Goal: Navigation & Orientation: Find specific page/section

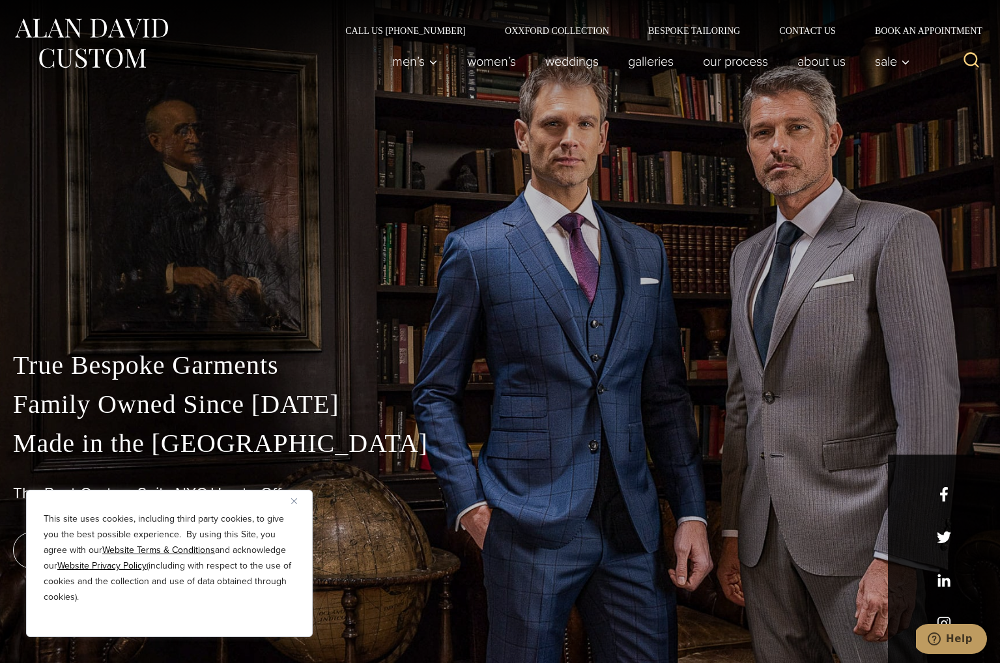
click at [297, 504] on button "Close" at bounding box center [299, 501] width 16 height 16
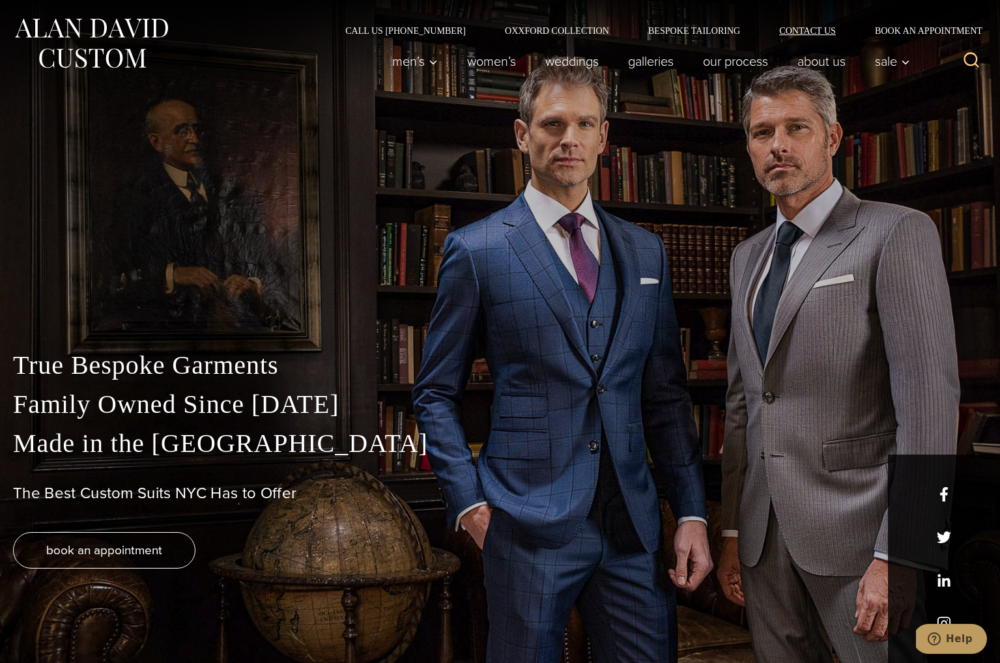
click at [811, 27] on link "Contact Us" at bounding box center [808, 30] width 96 height 9
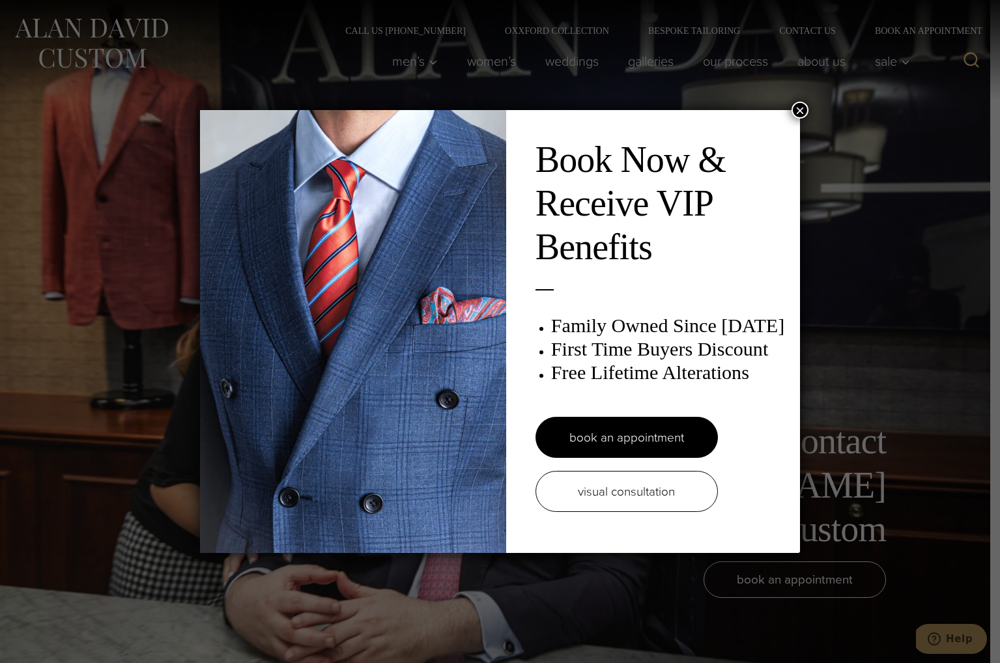
click at [799, 112] on button "×" at bounding box center [800, 110] width 17 height 17
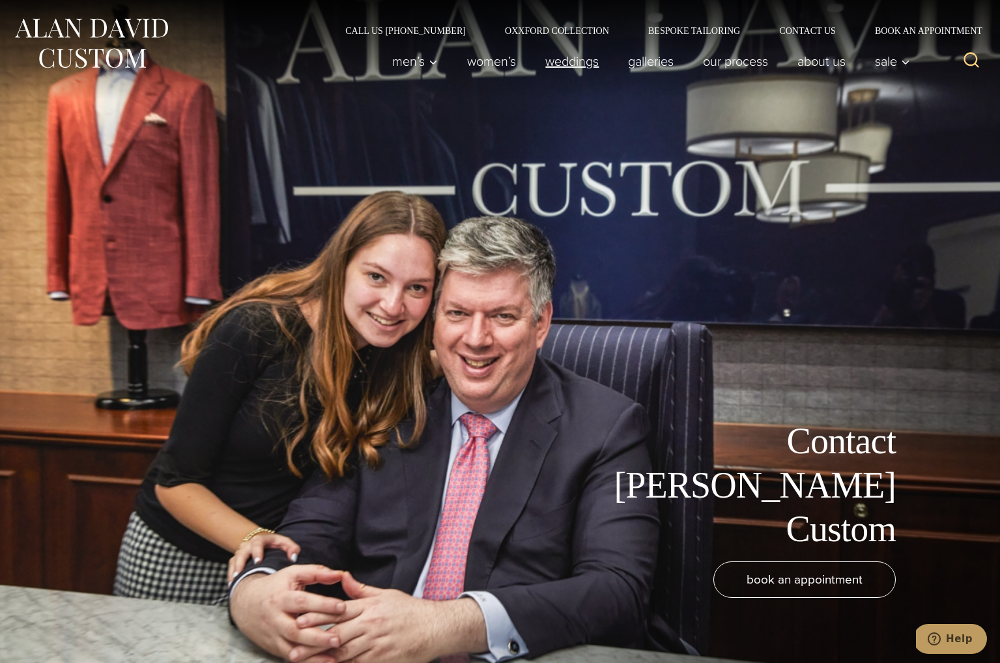
click at [574, 61] on link "weddings" at bounding box center [572, 61] width 83 height 26
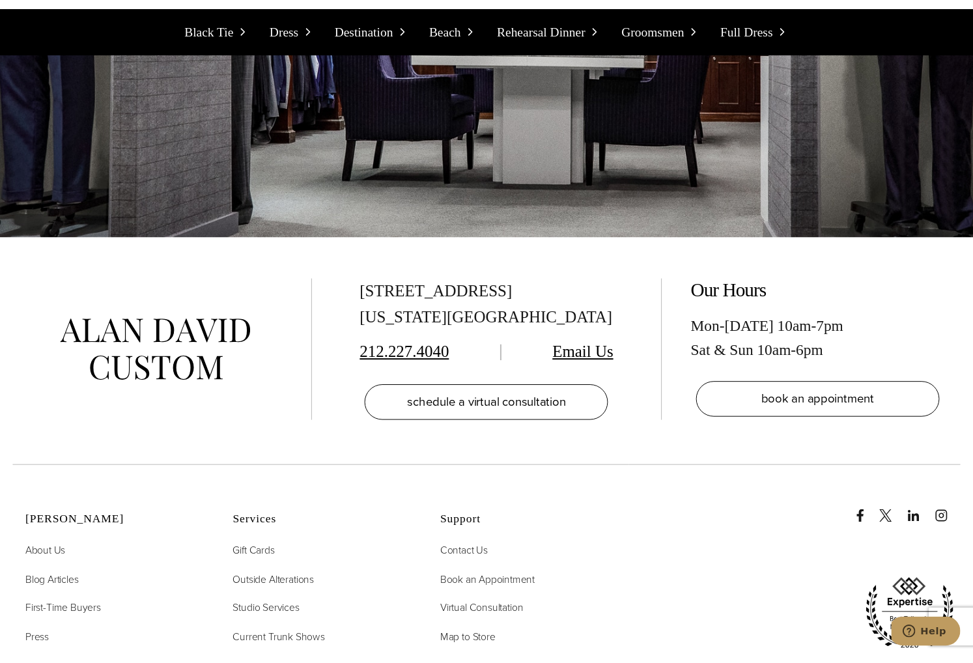
scroll to position [13398, 0]
